Goal: Information Seeking & Learning: Learn about a topic

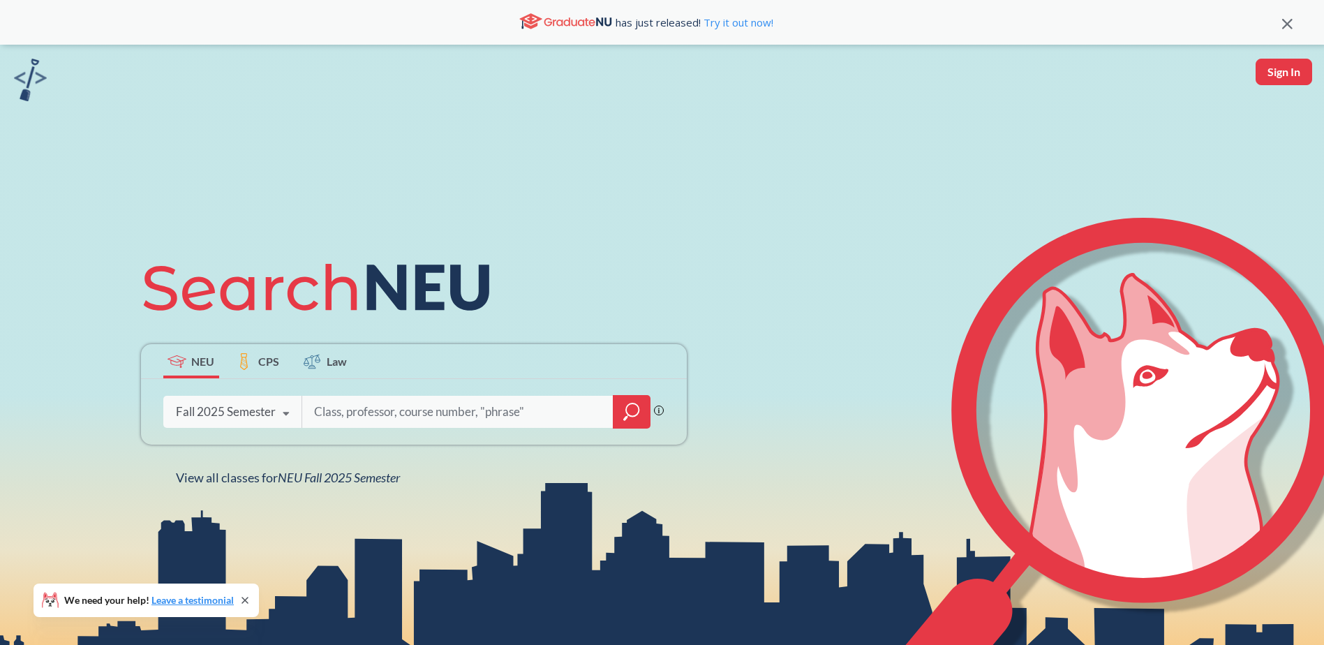
click at [537, 415] on input "search" at bounding box center [458, 411] width 290 height 29
type input "electroanalytical chemistry"
click at [627, 403] on icon "magnifying glass" at bounding box center [631, 412] width 17 height 20
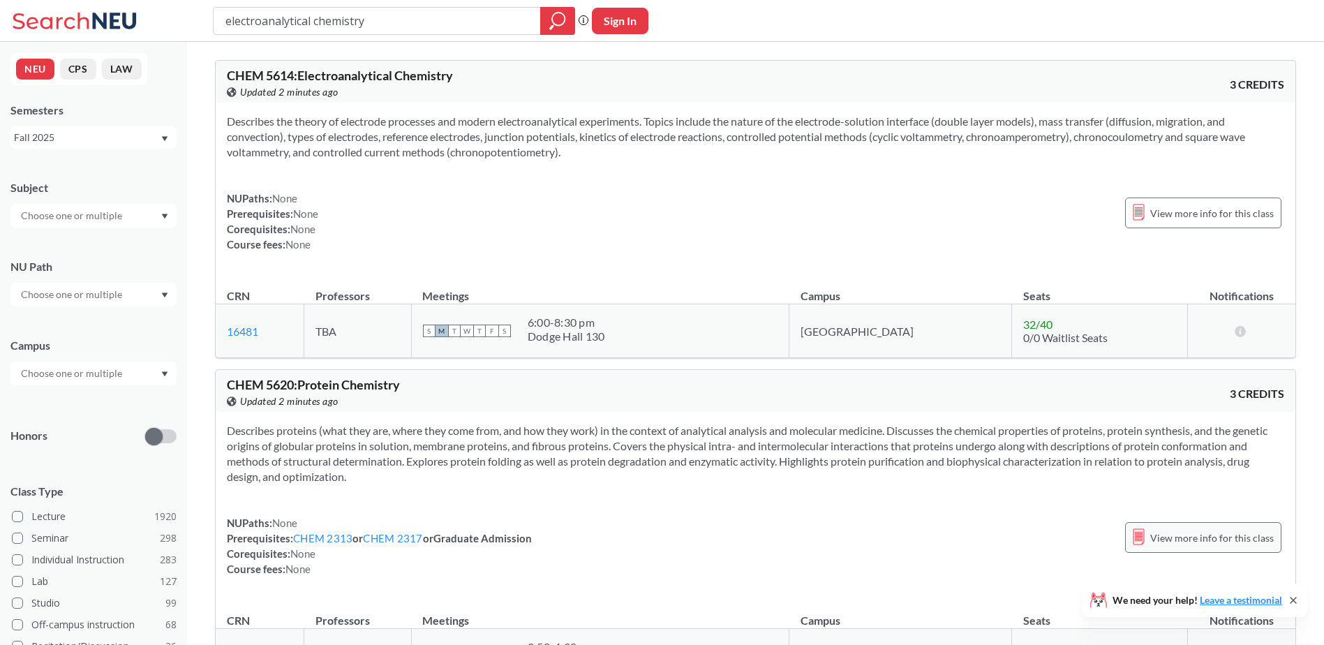
click at [1145, 542] on icon at bounding box center [1139, 536] width 12 height 17
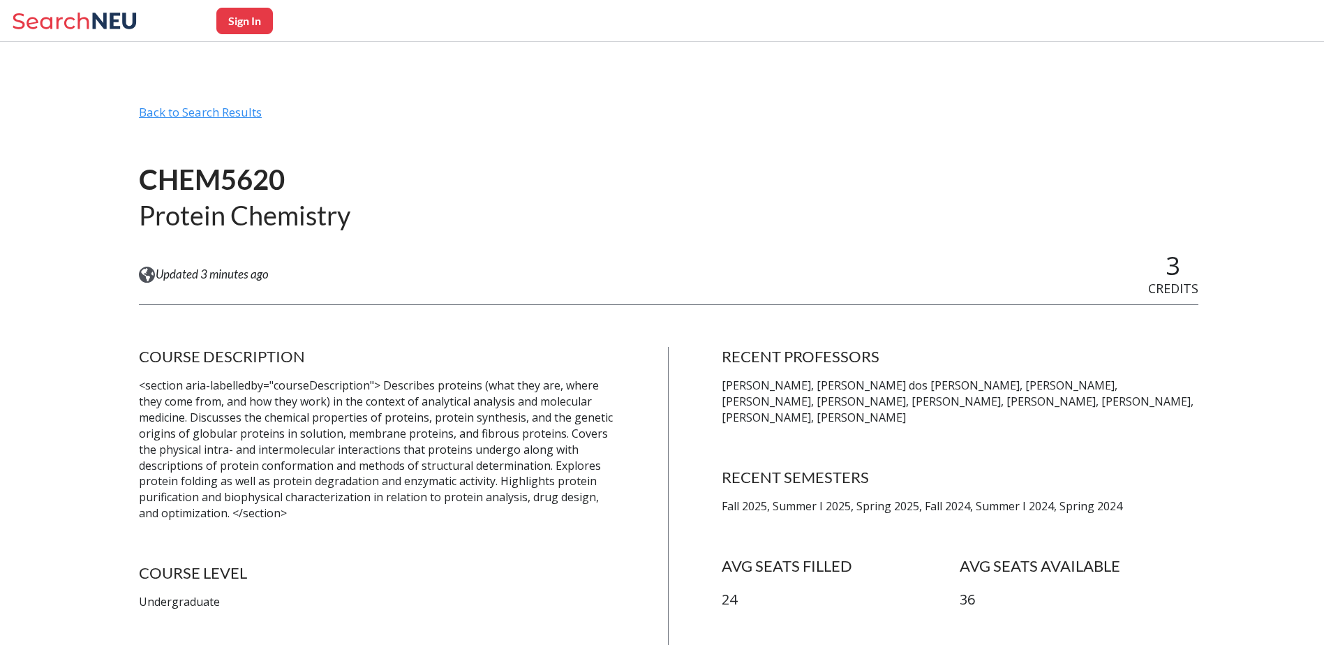
click at [151, 108] on div "Back to Search Results" at bounding box center [668, 118] width 1059 height 27
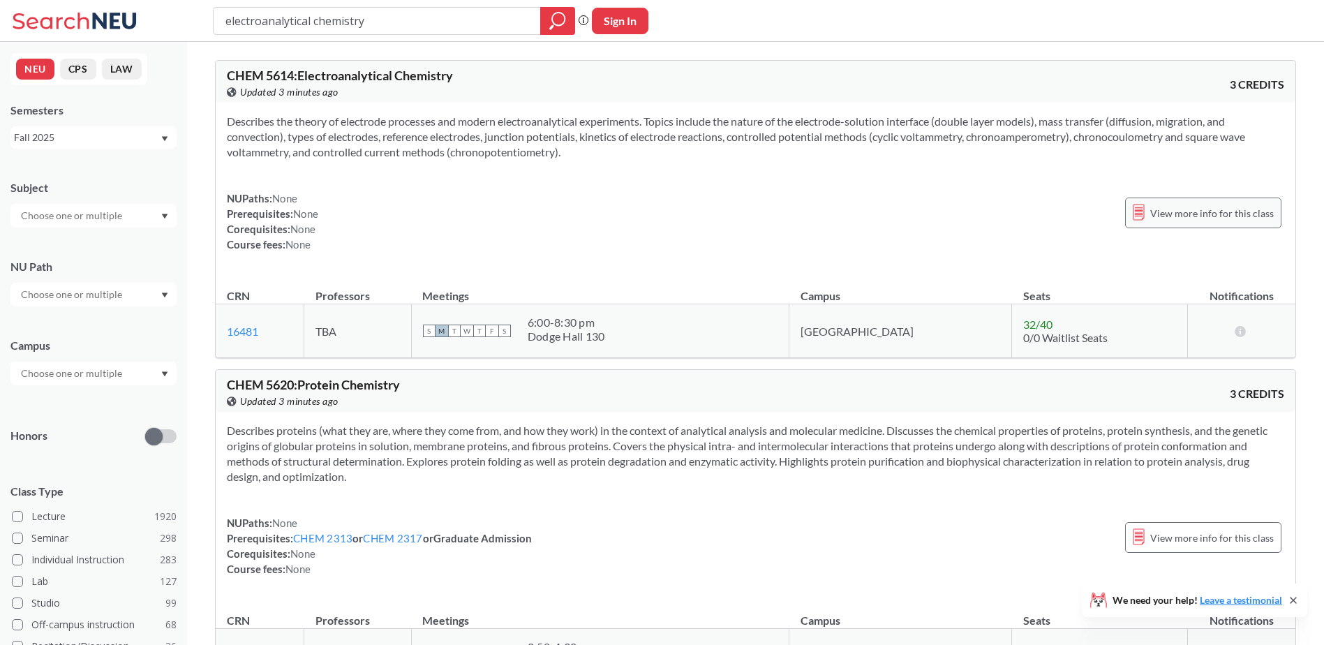
click at [1156, 214] on span "View more info for this class" at bounding box center [1212, 212] width 124 height 17
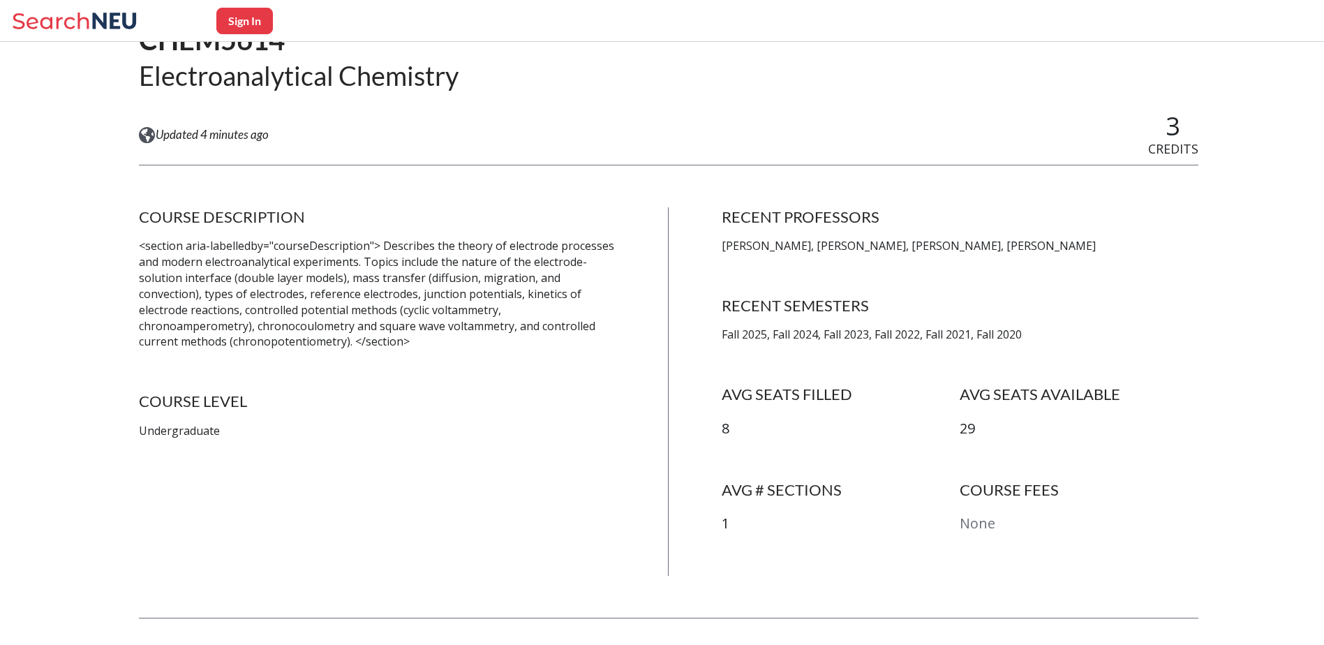
scroll to position [70, 0]
